Goal: Check status

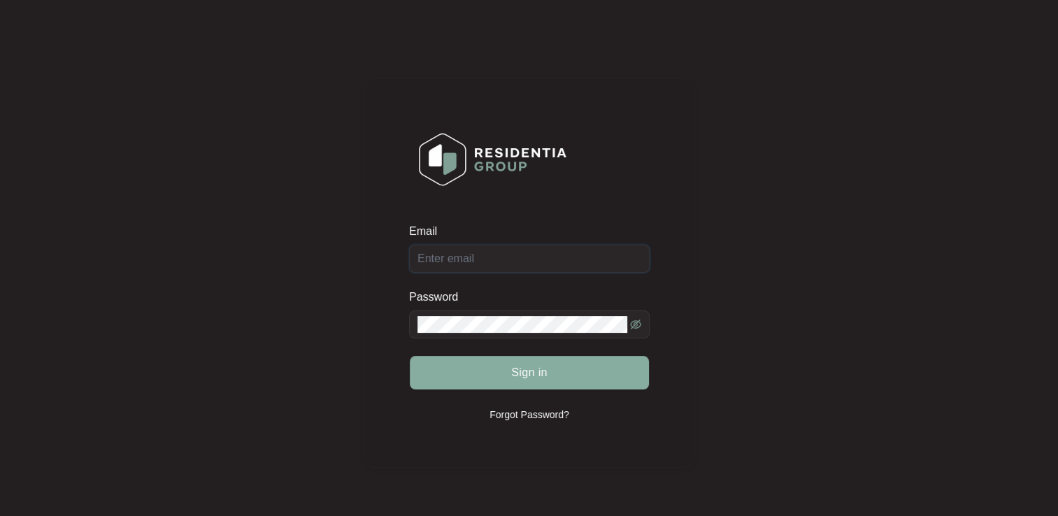
type input "[EMAIL_ADDRESS][DOMAIN_NAME]"
click at [551, 379] on button "Sign in" at bounding box center [529, 373] width 239 height 34
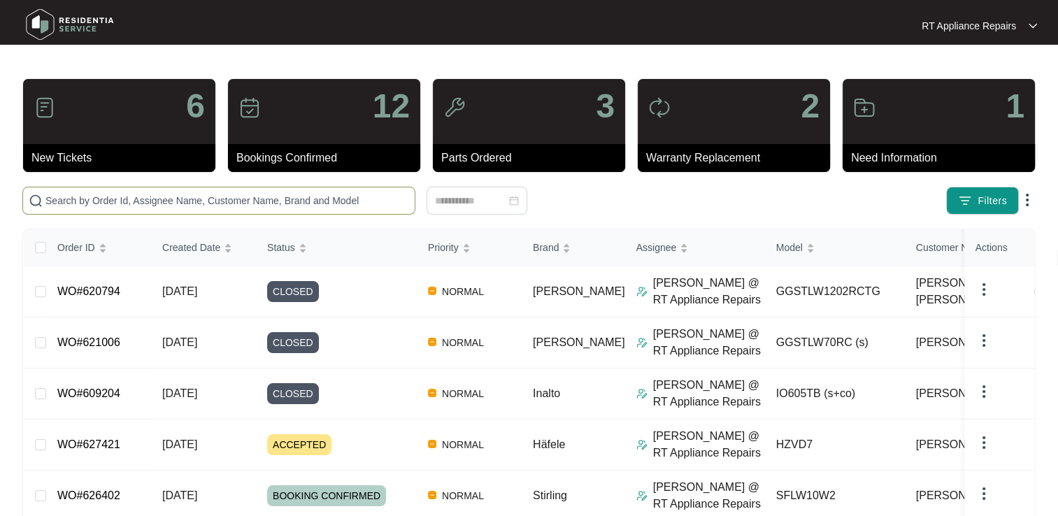
click at [143, 197] on input "text" at bounding box center [227, 200] width 364 height 15
paste input "WO#627421"
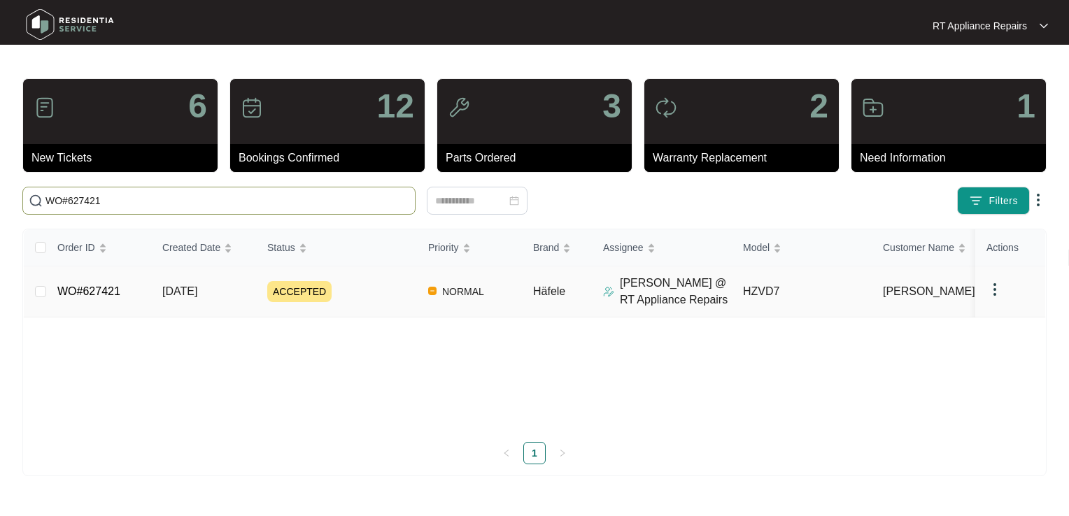
type input "WO#627421"
click at [90, 292] on link "WO#627421" at bounding box center [88, 291] width 63 height 12
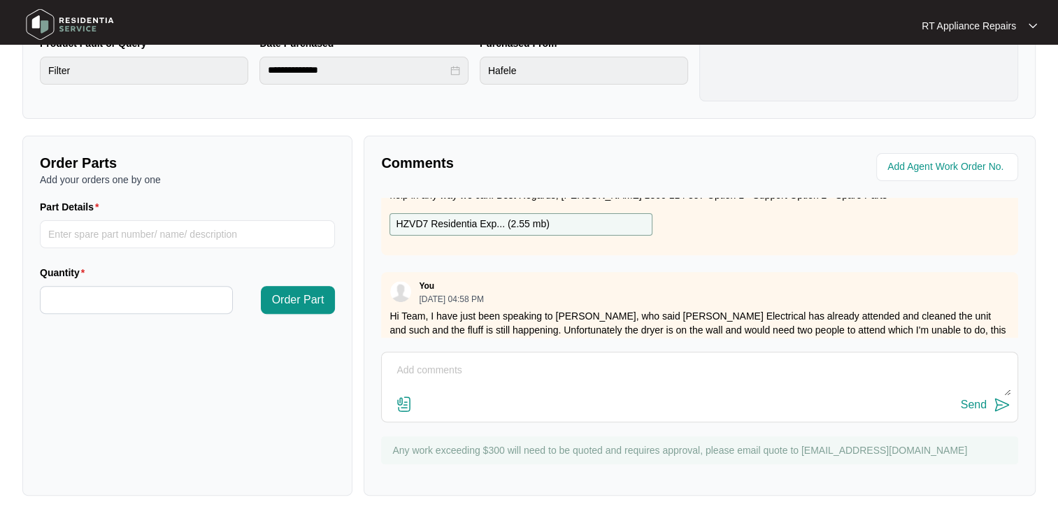
scroll to position [121, 0]
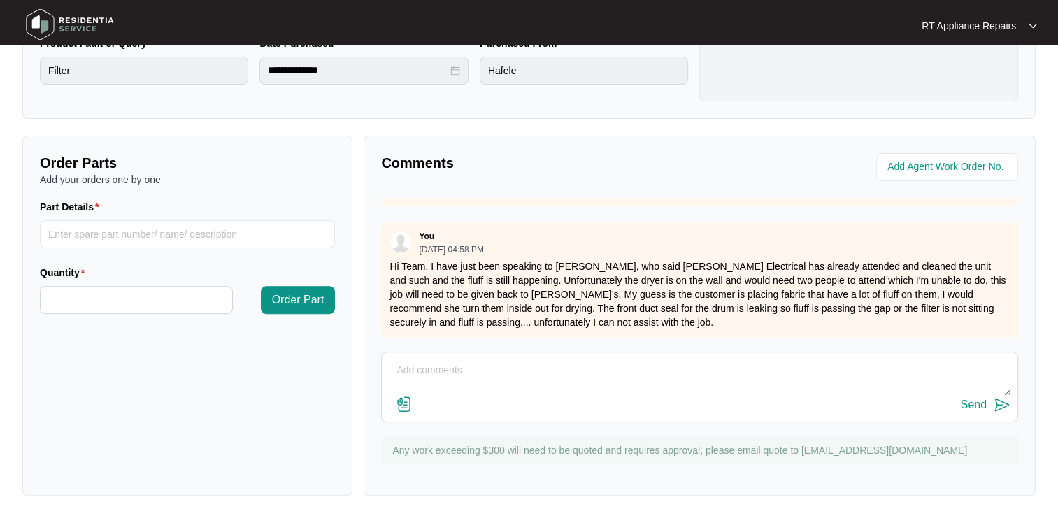
click at [1019, 27] on div "RT Appliance Repairs" at bounding box center [972, 26] width 101 height 14
click at [976, 77] on p "Log Out" at bounding box center [990, 75] width 71 height 14
